Goal: Information Seeking & Learning: Learn about a topic

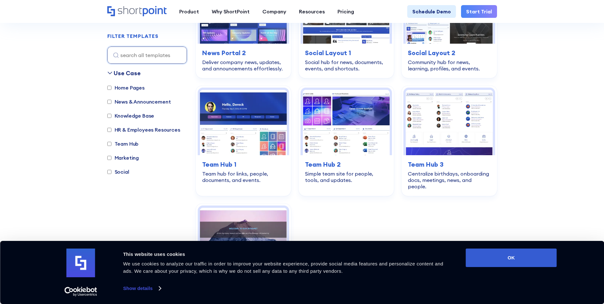
scroll to position [921, 0]
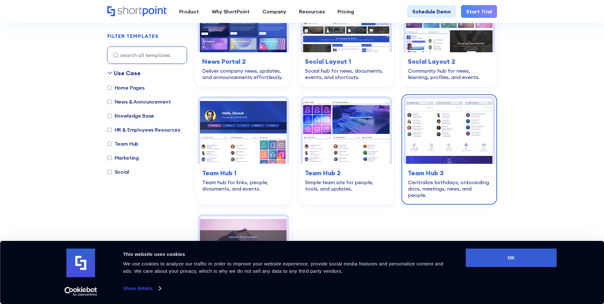
click at [428, 179] on div "Centralize birthdays, onboarding docs, meetings, news, and people." at bounding box center [449, 188] width 82 height 19
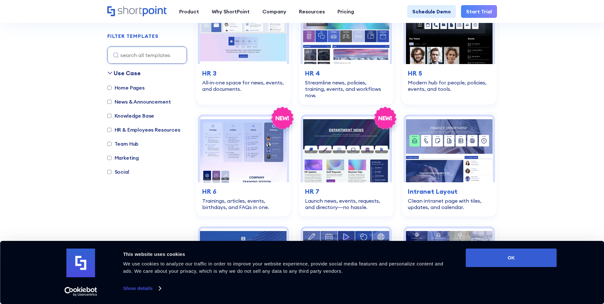
scroll to position [348, 0]
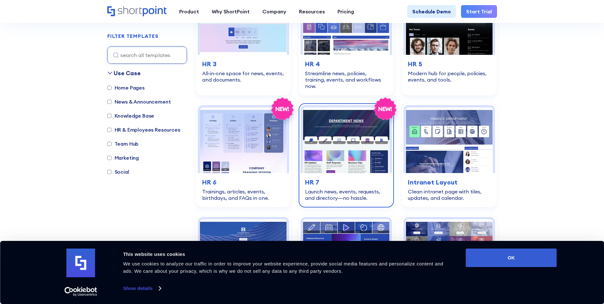
click at [346, 113] on img at bounding box center [346, 139] width 87 height 65
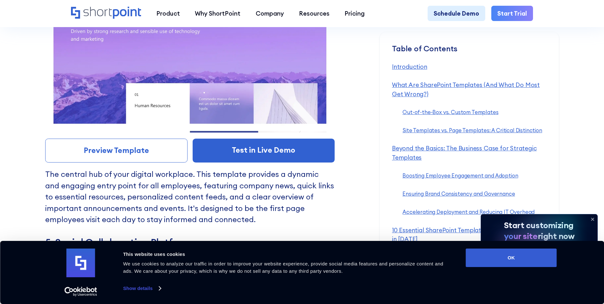
scroll to position [4513, 0]
